Goal: Task Accomplishment & Management: Use online tool/utility

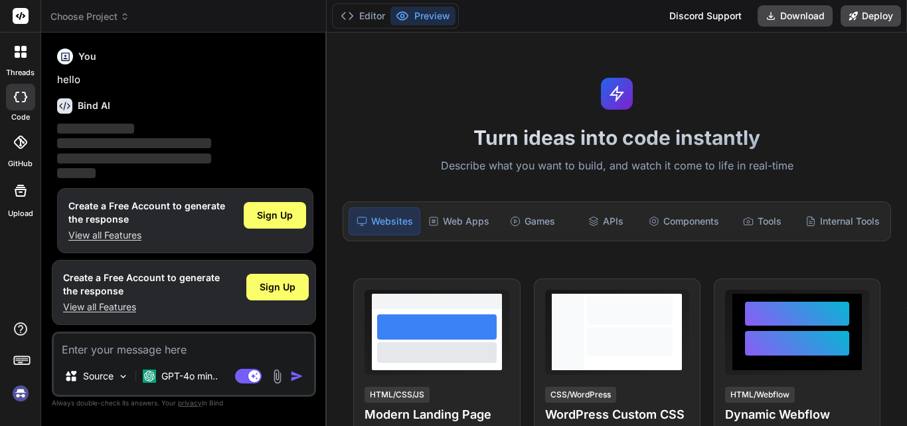
scroll to position [7, 0]
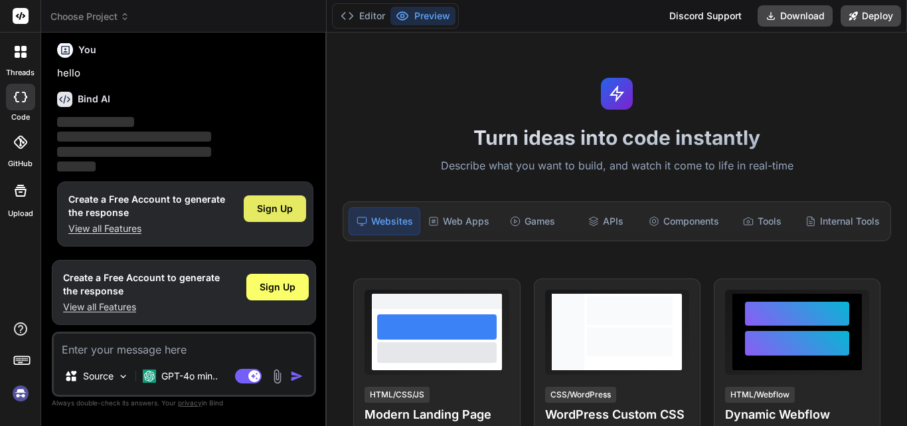
click at [280, 200] on div "Sign Up" at bounding box center [275, 208] width 62 height 27
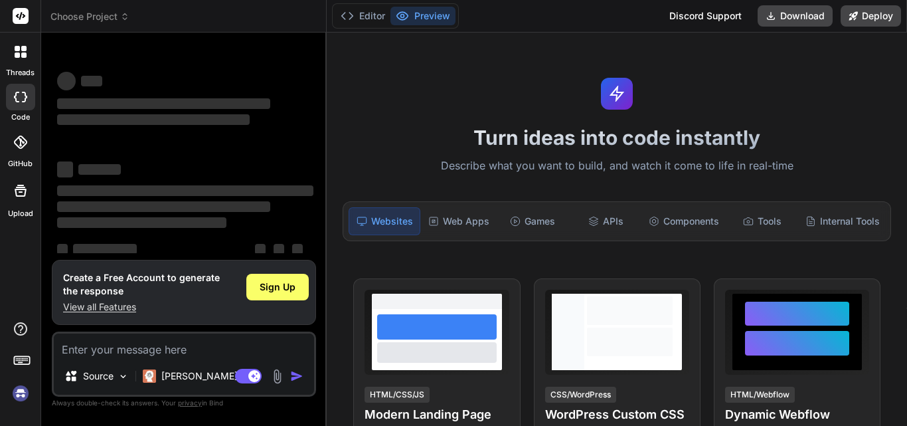
scroll to position [25, 0]
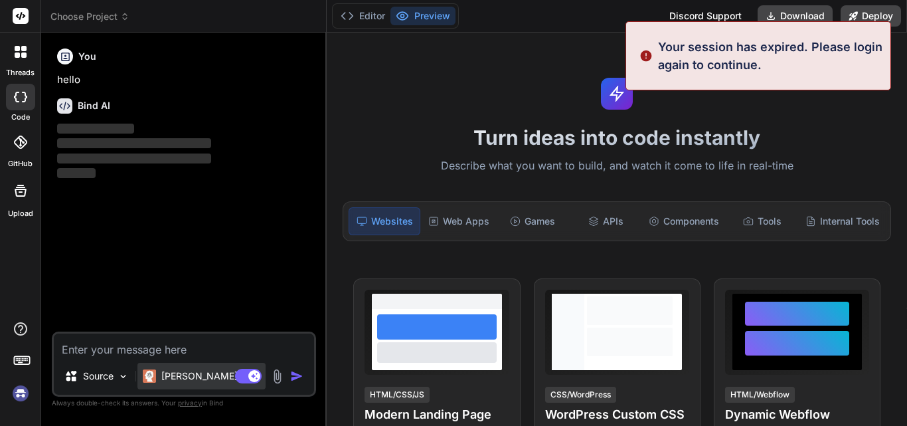
type textarea "x"
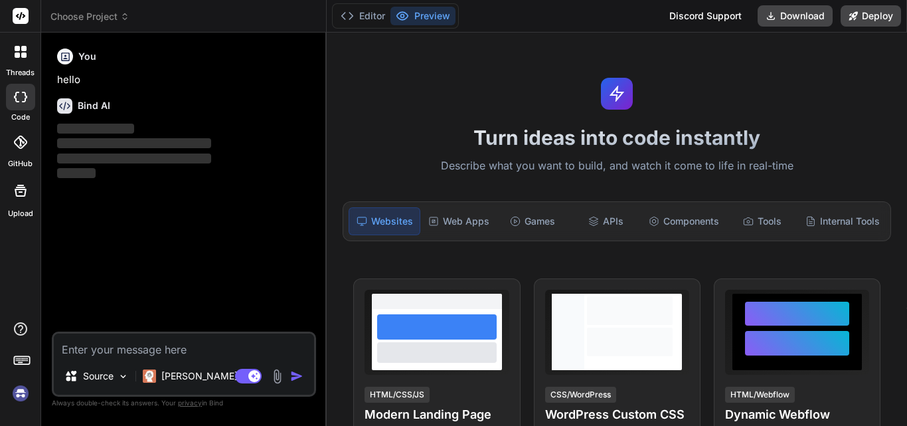
click at [222, 347] on textarea at bounding box center [184, 345] width 260 height 24
type textarea "h"
type textarea "x"
type textarea "hi"
type textarea "x"
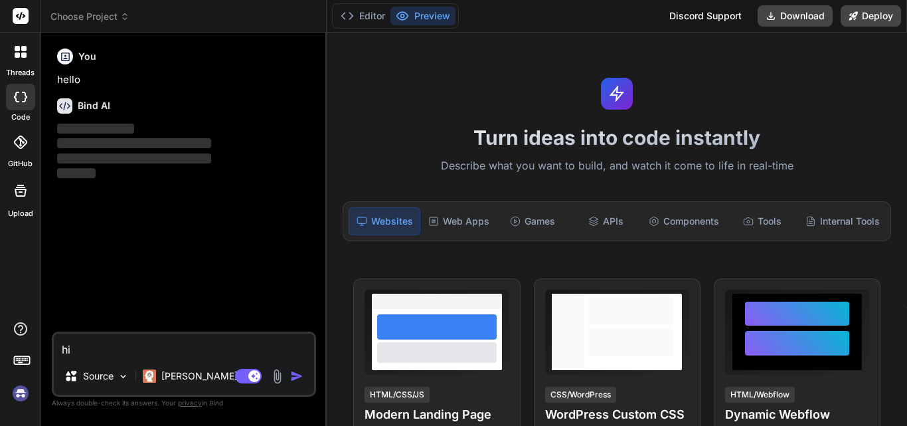
type textarea "hii"
type textarea "x"
type textarea "hii"
click at [290, 376] on img "button" at bounding box center [296, 375] width 13 height 13
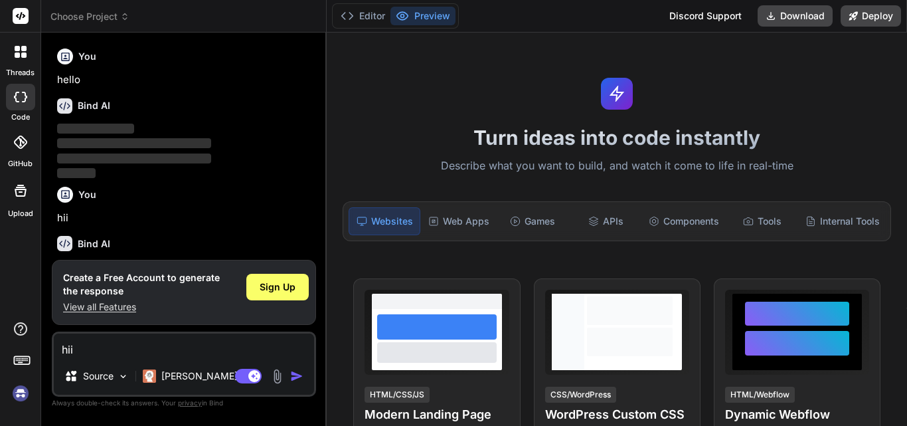
scroll to position [144, 0]
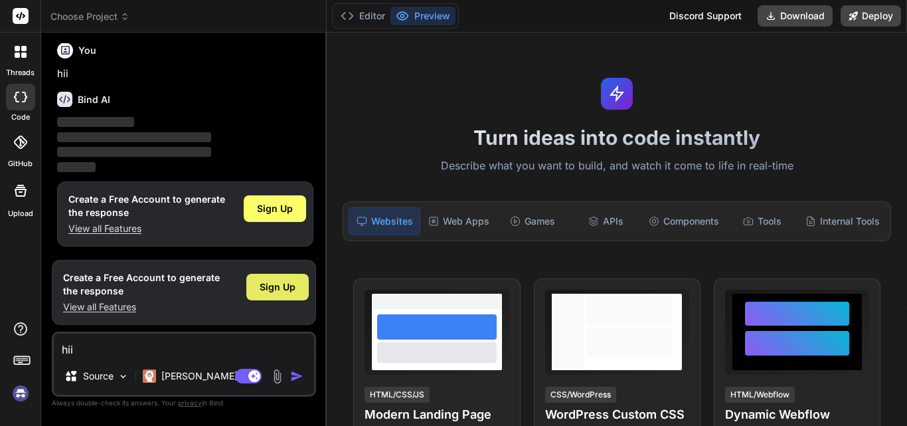
click at [278, 285] on span "Sign Up" at bounding box center [278, 286] width 36 height 13
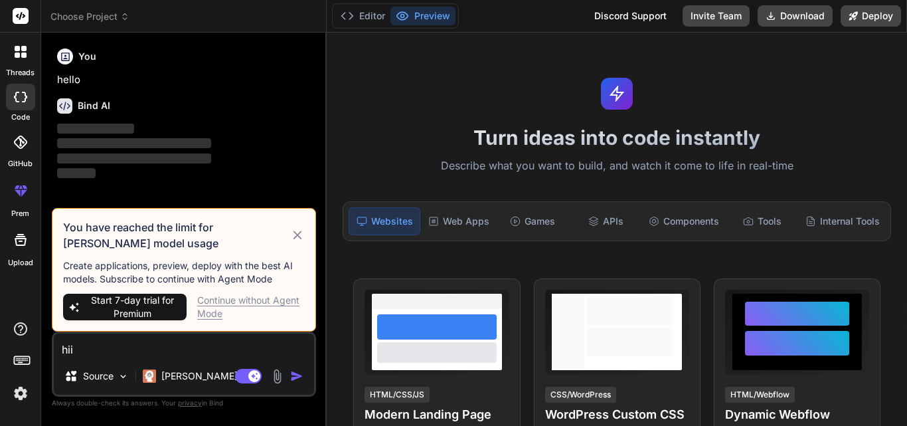
scroll to position [0, 0]
click at [245, 306] on div "Continue without Agent Mode" at bounding box center [251, 306] width 108 height 27
type textarea "x"
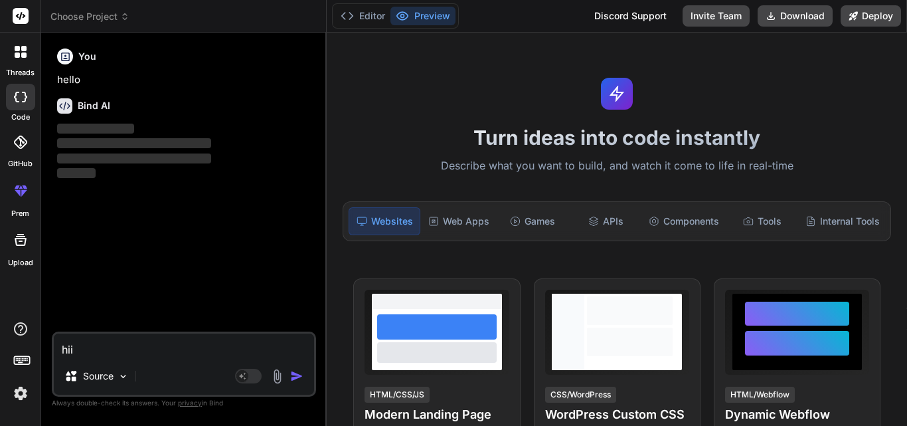
click at [168, 341] on textarea "hii" at bounding box center [184, 345] width 260 height 24
paste textarea "Proposal and Project Create/Edit: • Auto populates as Yes if associate Company …"
type textarea "Proposal and Project Create/Edit: • Auto populates as Yes if associate Company …"
type textarea "x"
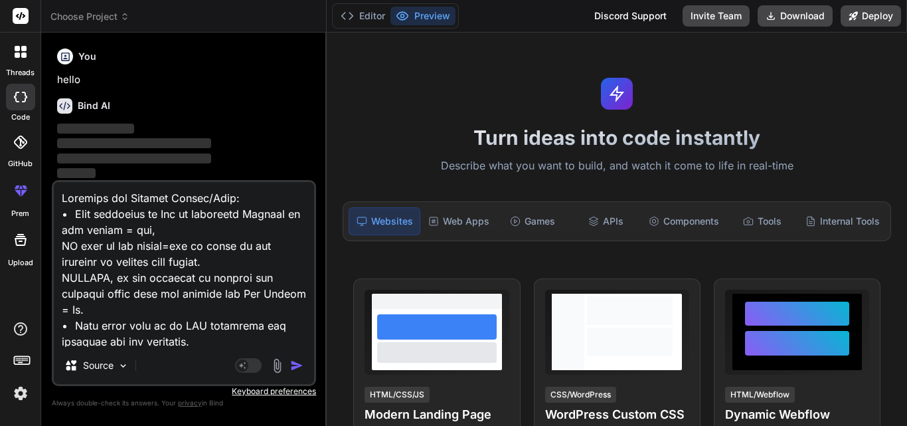
scroll to position [123355, 0]
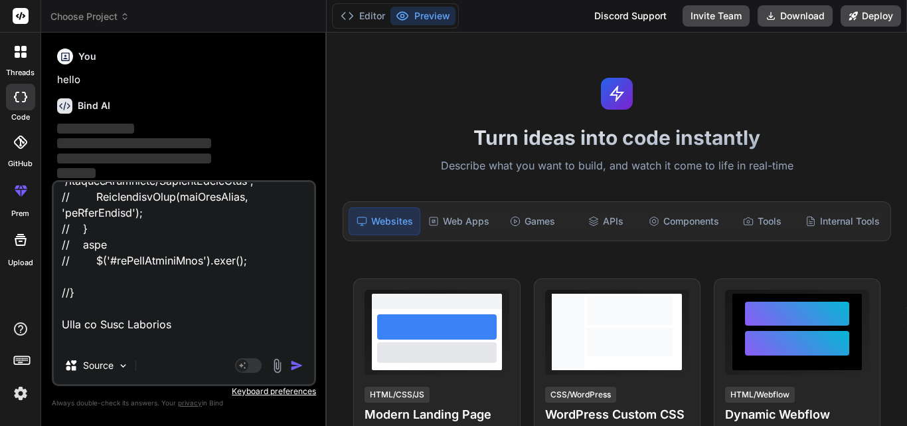
type textarea "Proposal and Project Create/Edit: • Auto populates as Yes if associate Company …"
click at [291, 365] on img "button" at bounding box center [296, 364] width 13 height 13
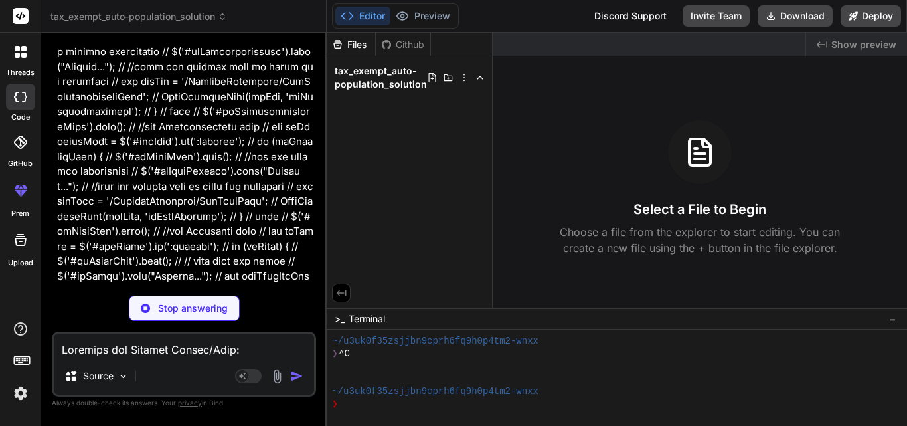
scroll to position [43206, 0]
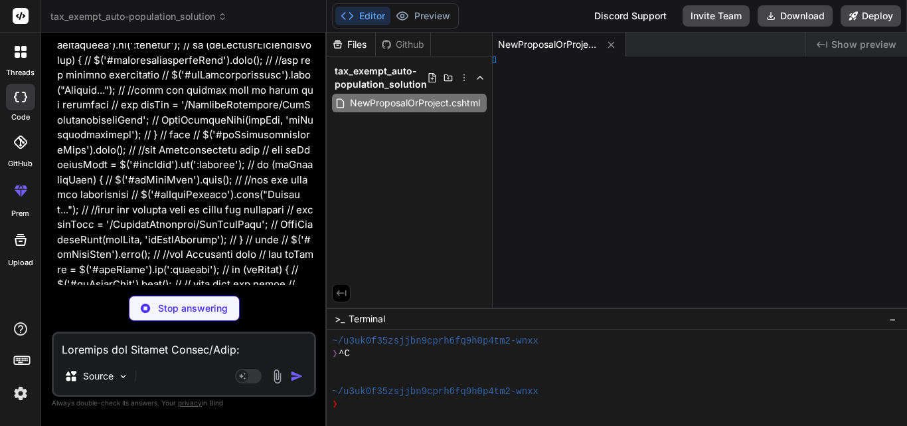
type textarea "x"
type textarea "})"
type textarea "x"
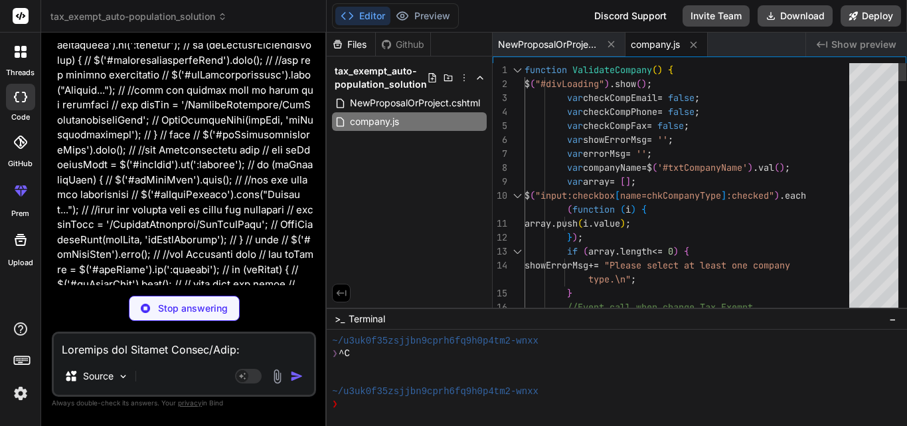
type textarea "x"
type textarea "} </script>"
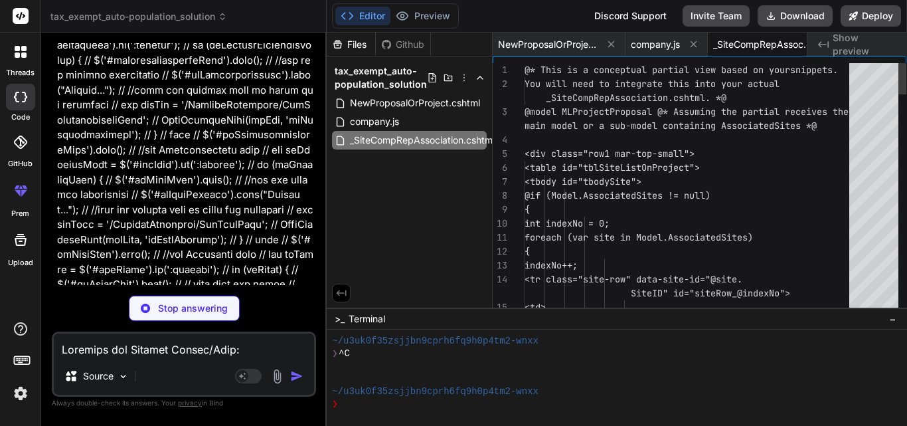
scroll to position [0, 35]
type textarea "x"
type textarea ""license": "ISC", "dependencies": { "http-server": "^14.1.1" } }"
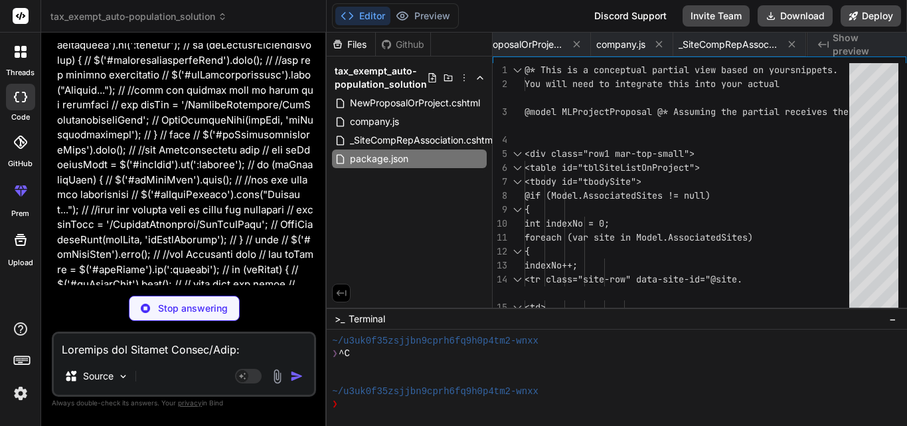
type textarea "x"
type textarea "console.log("This is a placeholder for the main application entry point."); con…"
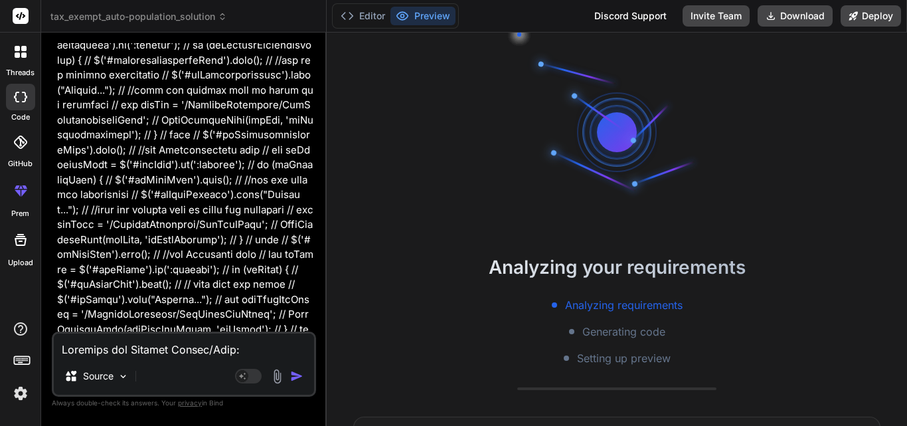
type textarea "x"
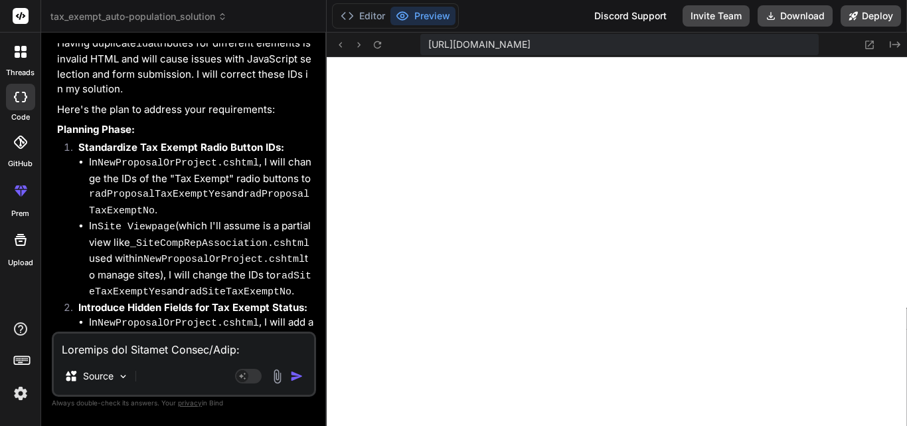
scroll to position [44003, 0]
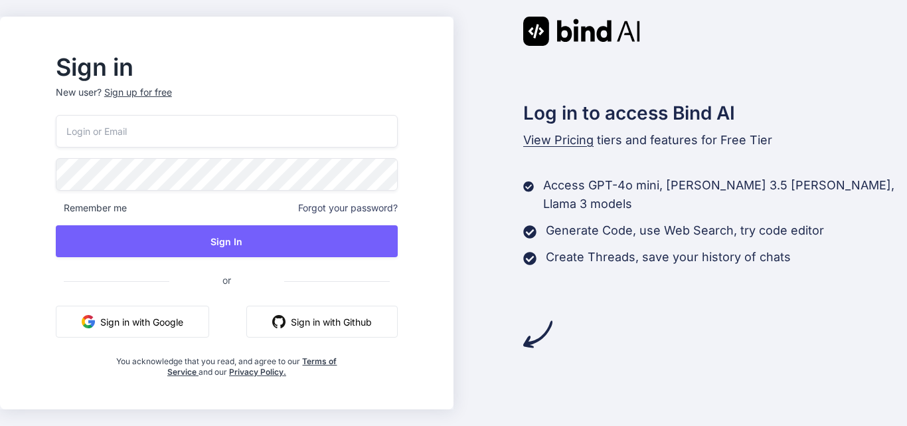
click at [328, 123] on input "email" at bounding box center [227, 131] width 342 height 33
type input "priyanka@yopmail.com"
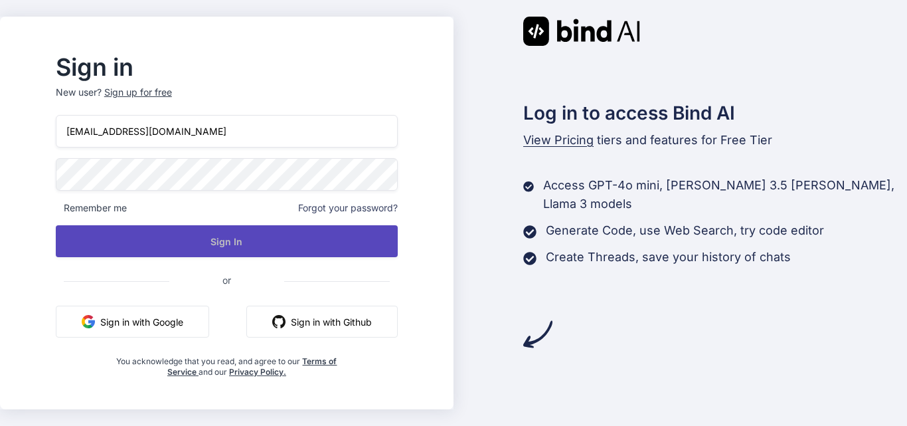
click at [296, 244] on button "Sign In" at bounding box center [227, 241] width 342 height 32
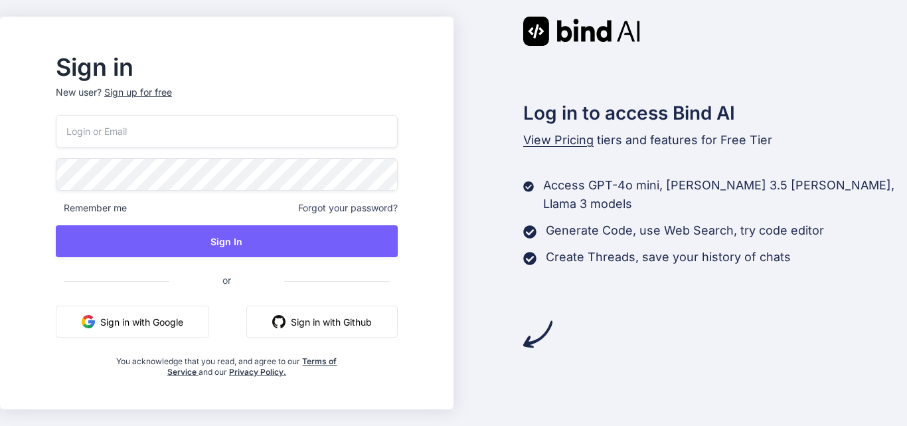
click at [254, 130] on input "email" at bounding box center [227, 131] width 342 height 33
type input "priyanka@yopmail.com"
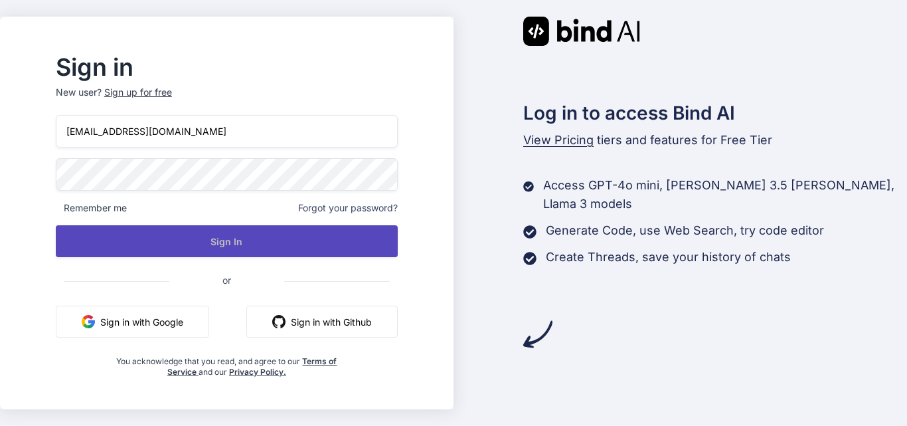
click at [193, 238] on button "Sign In" at bounding box center [227, 241] width 342 height 32
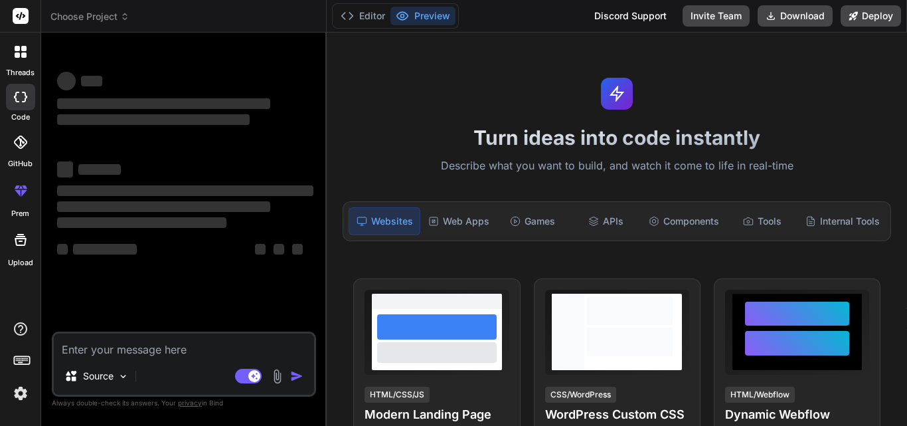
click at [169, 351] on textarea at bounding box center [184, 345] width 260 height 24
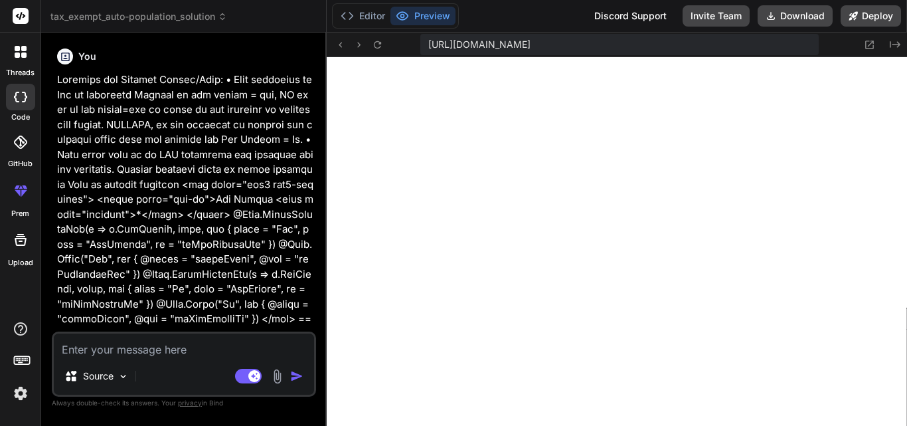
scroll to position [467, 0]
type textarea "x"
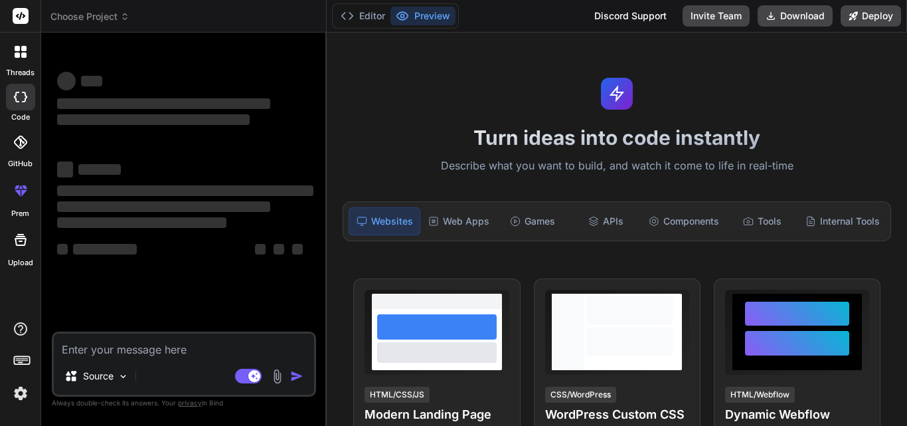
click at [140, 347] on textarea at bounding box center [184, 345] width 260 height 24
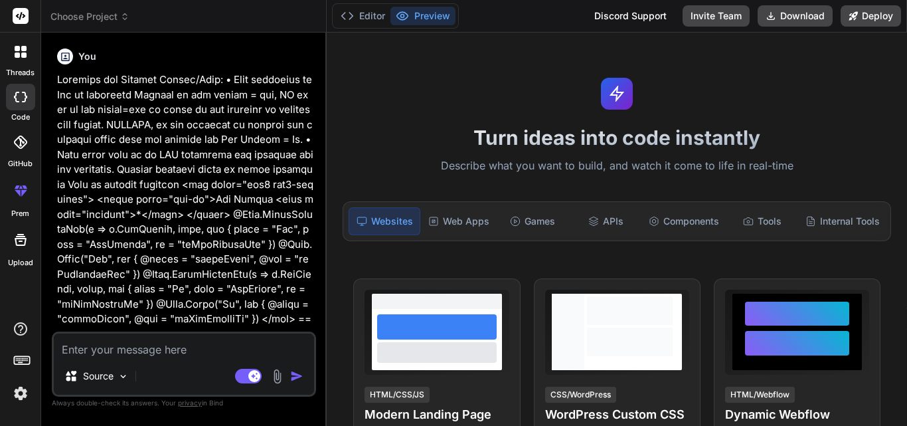
type textarea "x"
